Goal: Navigation & Orientation: Find specific page/section

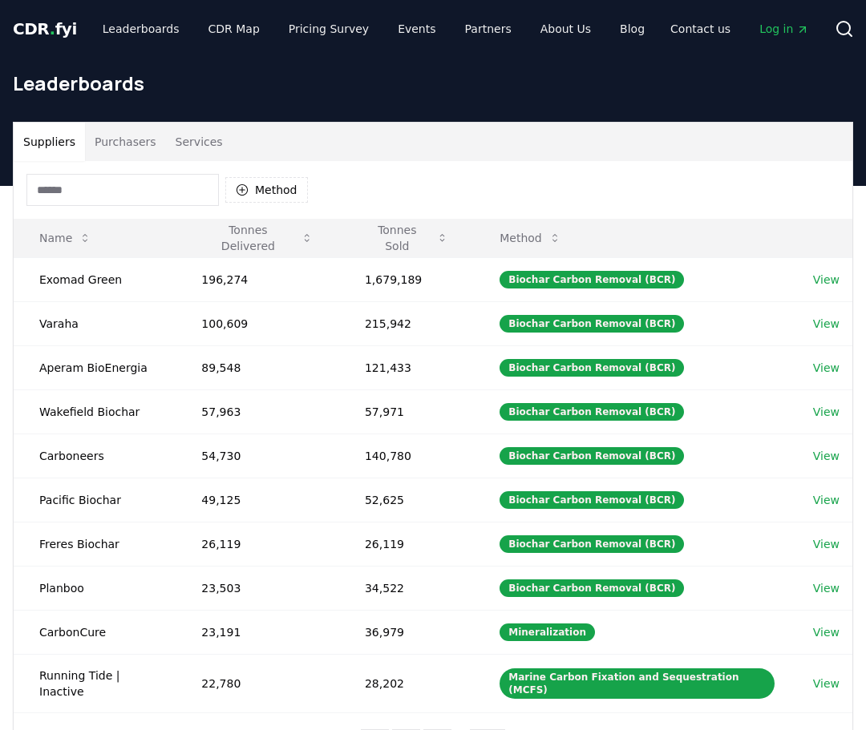
click at [69, 26] on div "CDR . fyi Leaderboards CDR Map Pricing Survey Events Partners About Us Blog" at bounding box center [335, 28] width 645 height 29
click at [38, 22] on span "CDR . fyi" at bounding box center [45, 28] width 64 height 19
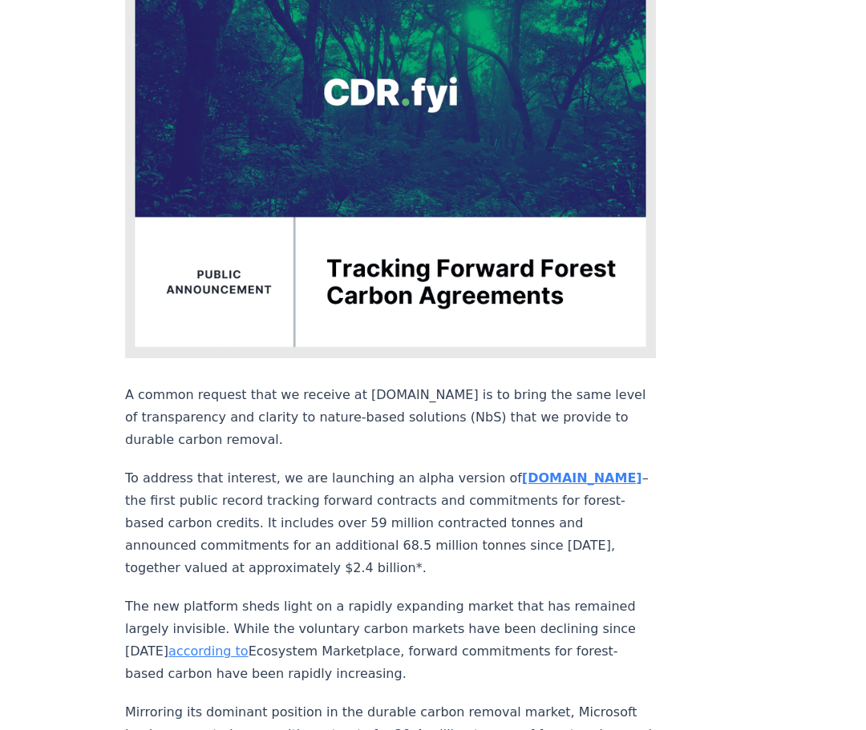
scroll to position [248, 0]
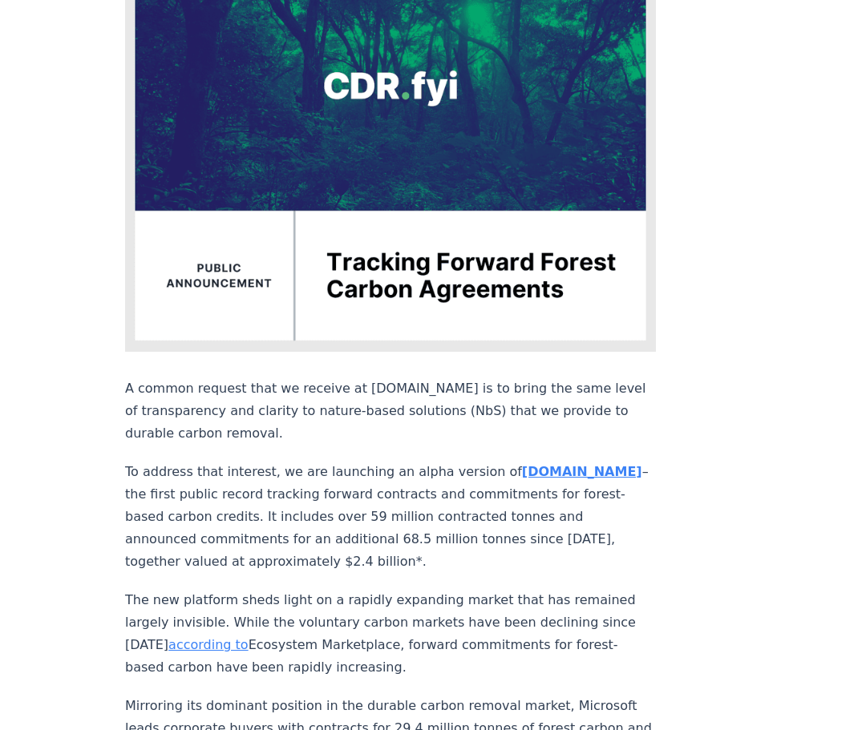
click at [522, 464] on strong "[DOMAIN_NAME]" at bounding box center [582, 471] width 120 height 15
